Goal: Navigation & Orientation: Find specific page/section

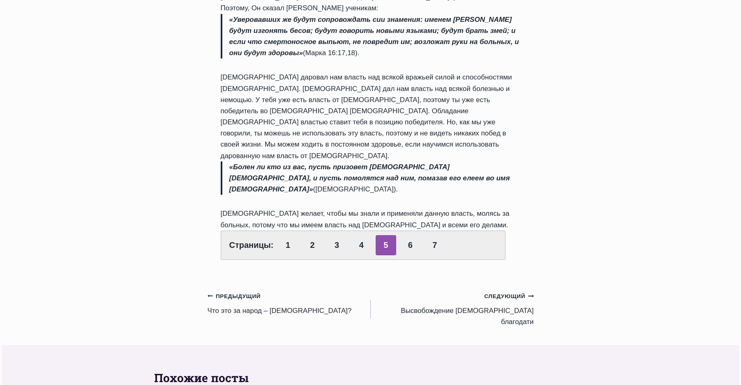
scroll to position [473, 0]
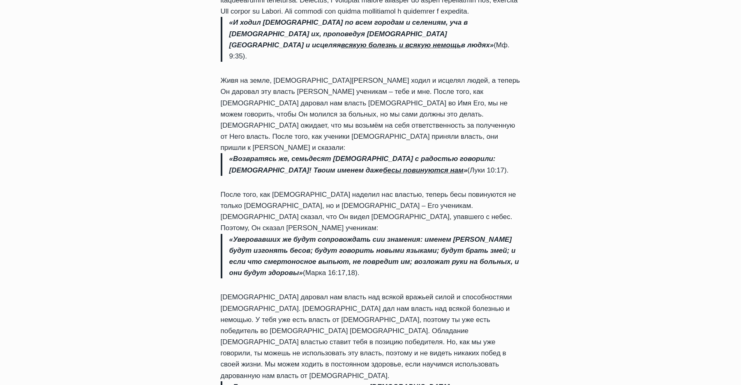
scroll to position [329, 0]
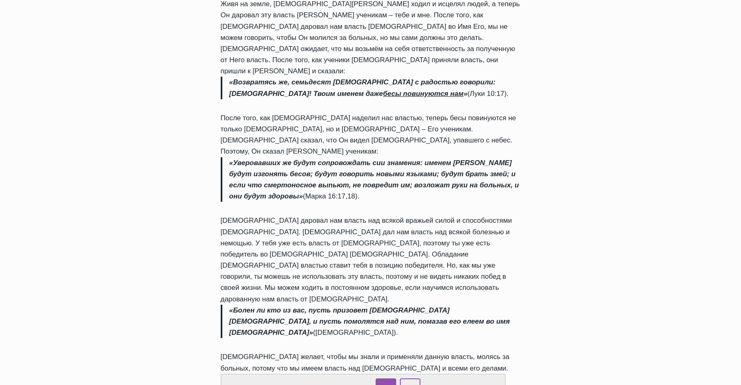
click at [410, 378] on link "6" at bounding box center [410, 388] width 21 height 20
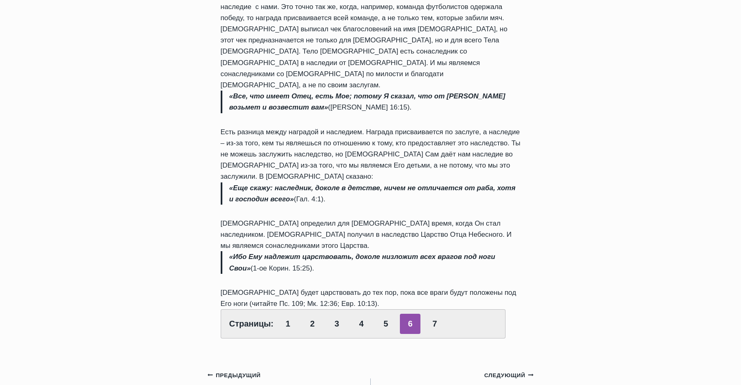
scroll to position [370, 0]
